Goal: Task Accomplishment & Management: Manage account settings

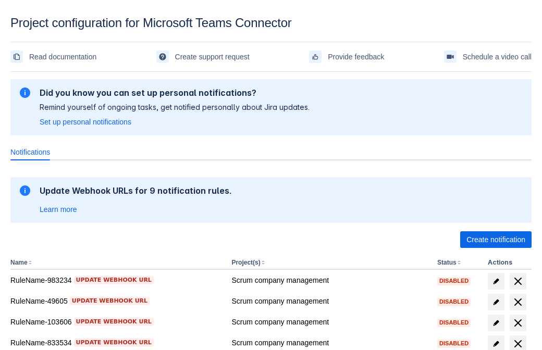
click at [496, 240] on span "Create notification" at bounding box center [495, 239] width 59 height 17
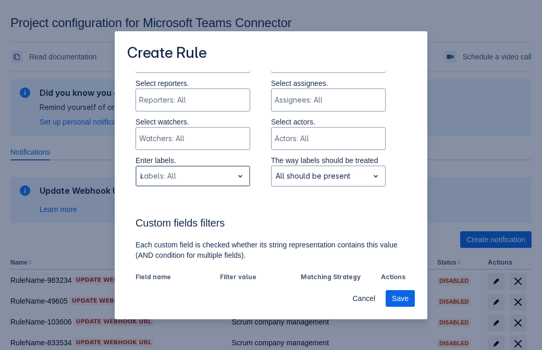
type input "442633_label"
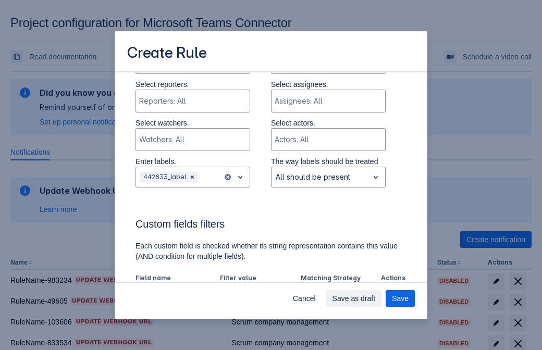
scroll to position [646, 0]
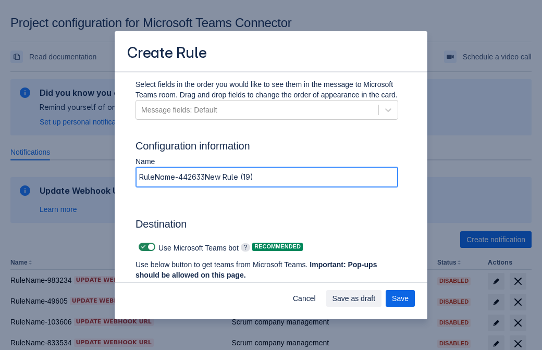
type input "RuleName-442633New Rule (19)"
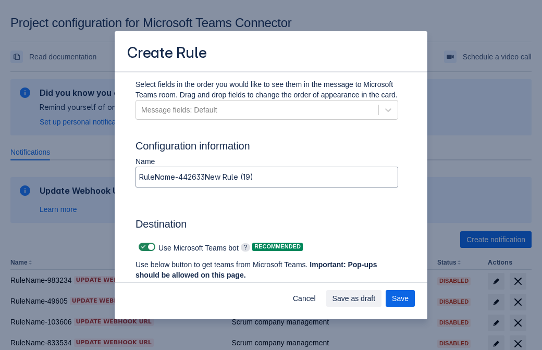
click at [142, 247] on span at bounding box center [143, 247] width 8 height 8
click at [142, 247] on input "checkbox" at bounding box center [142, 247] width 7 height 7
checkbox input "false"
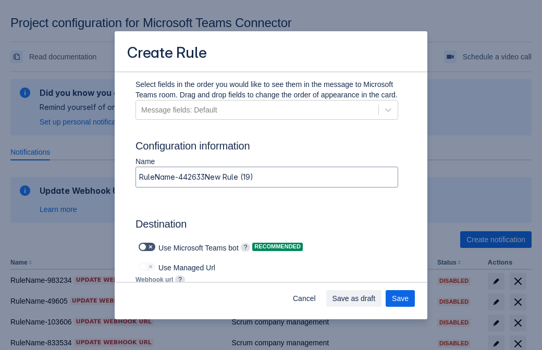
type input "https://prod-103.westeurope.logic.azure.com:443/workflows/562279af401f414e8dae6…"
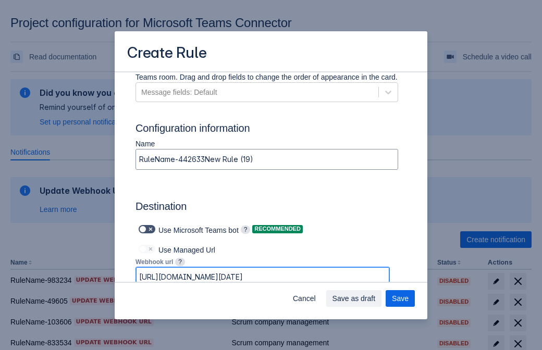
click at [376, 299] on span "Save as draft" at bounding box center [353, 298] width 43 height 17
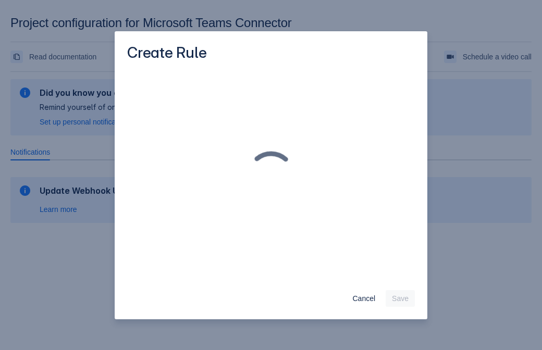
scroll to position [0, 0]
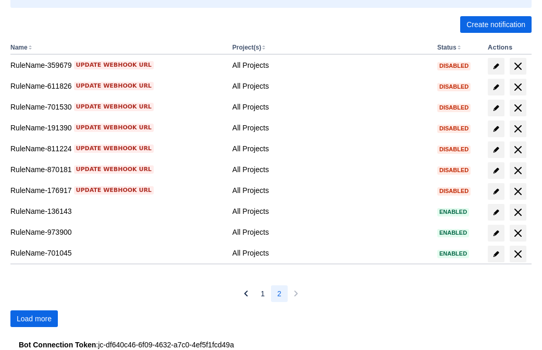
click at [34, 318] on span "Load more" at bounding box center [34, 318] width 35 height 17
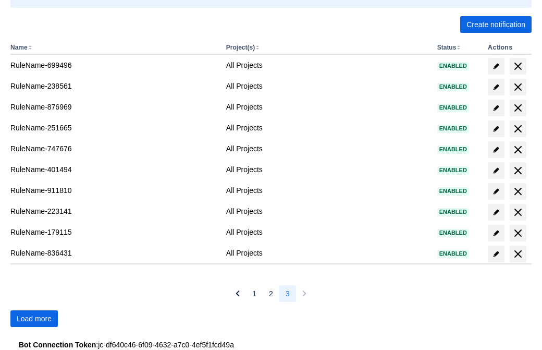
click at [34, 318] on span "Load more" at bounding box center [34, 318] width 35 height 17
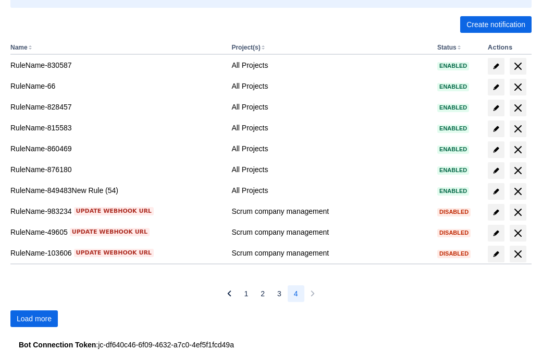
click at [34, 318] on span "Load more" at bounding box center [34, 318] width 35 height 17
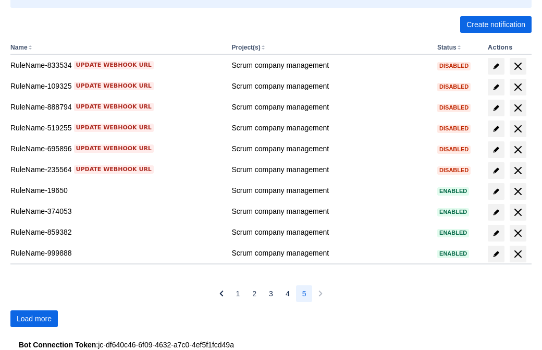
click at [34, 318] on span "Load more" at bounding box center [34, 318] width 35 height 17
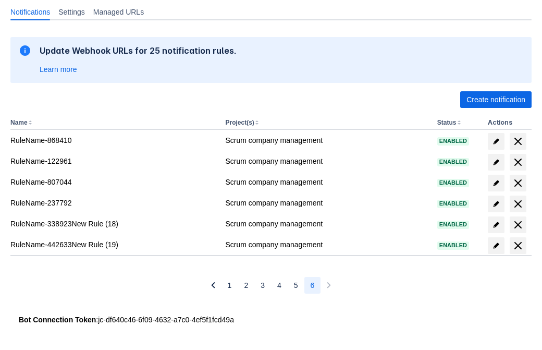
scroll to position [140, 0]
click at [517, 245] on span "delete" at bounding box center [518, 245] width 13 height 13
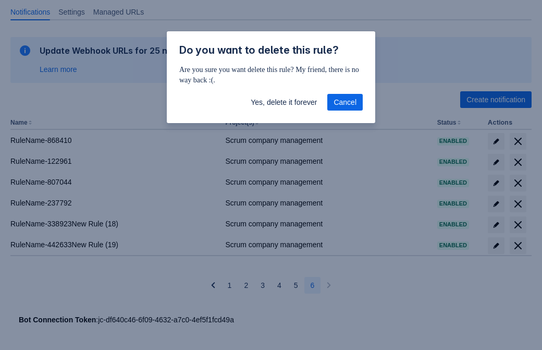
click at [283, 102] on span "Yes, delete it forever" at bounding box center [284, 102] width 66 height 17
